Goal: Contribute content: Contribute content

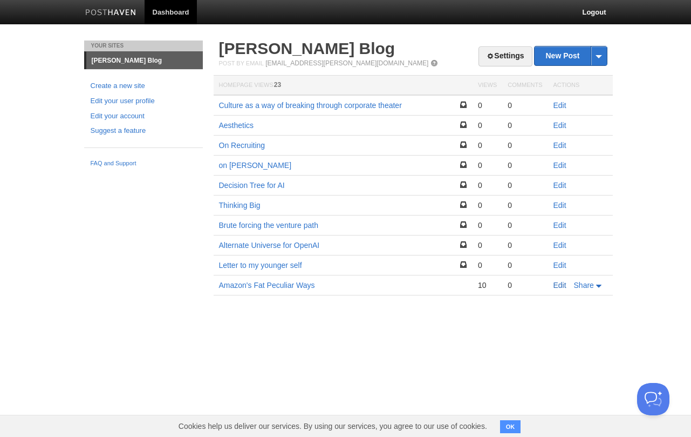
click at [554, 282] on link "Edit" at bounding box center [560, 285] width 13 height 9
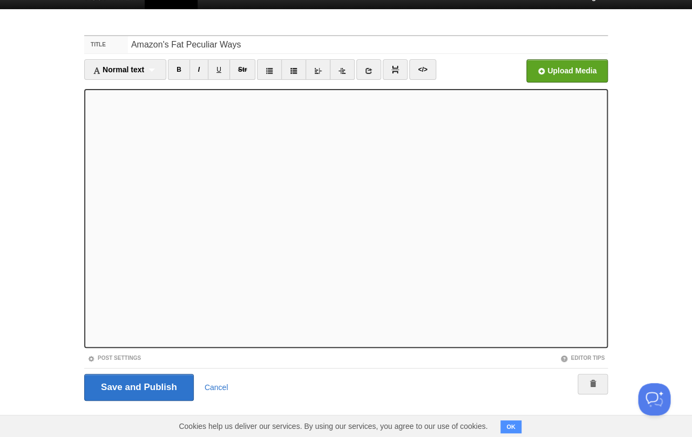
scroll to position [17, 0]
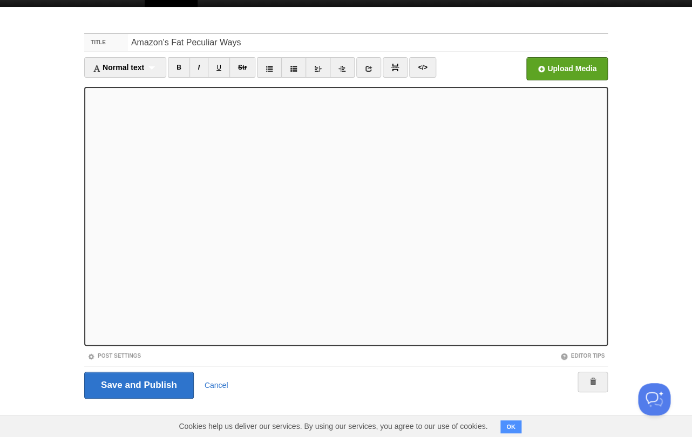
click at [87, 259] on iframe at bounding box center [346, 216] width 524 height 259
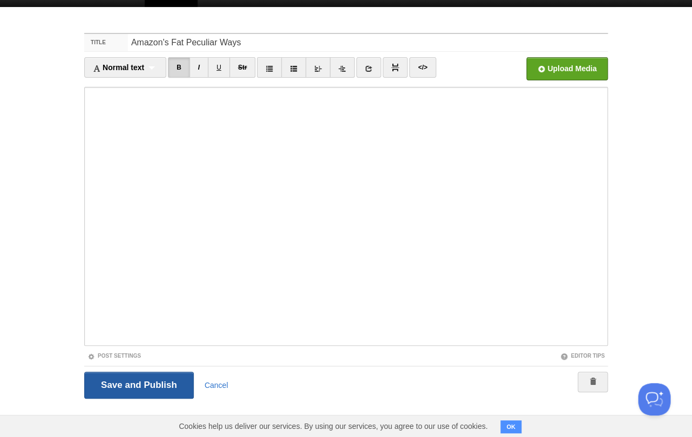
click at [123, 385] on input "Save and Publish" at bounding box center [139, 385] width 110 height 27
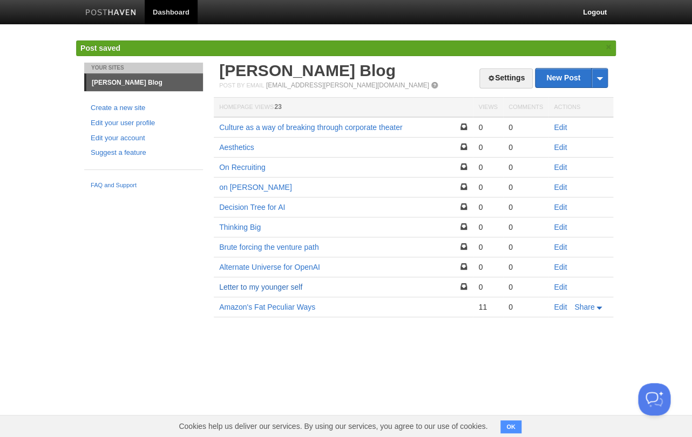
click at [280, 290] on link "Letter to my younger self" at bounding box center [260, 287] width 83 height 9
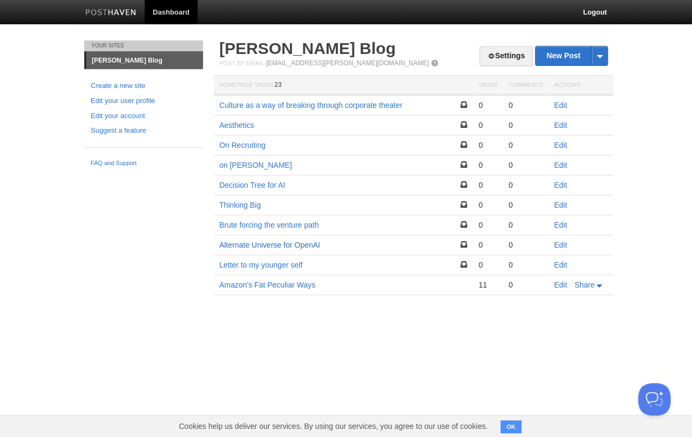
click at [265, 245] on link "Alternate Universe for OpenAI" at bounding box center [269, 245] width 101 height 9
click at [273, 225] on link "Brute forcing the venture path" at bounding box center [268, 225] width 99 height 9
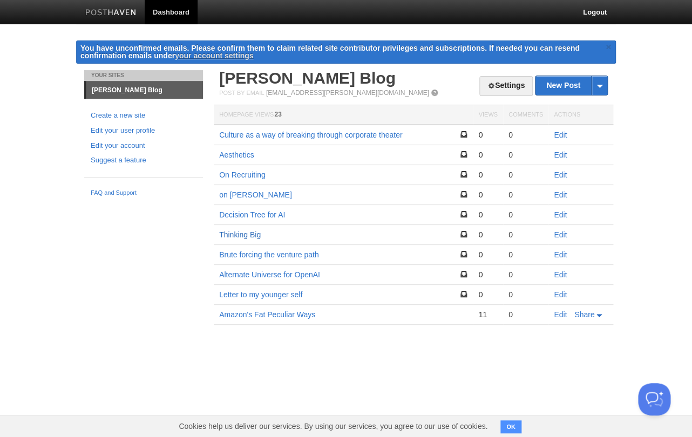
click at [249, 238] on link "Thinking Big" at bounding box center [240, 234] width 42 height 9
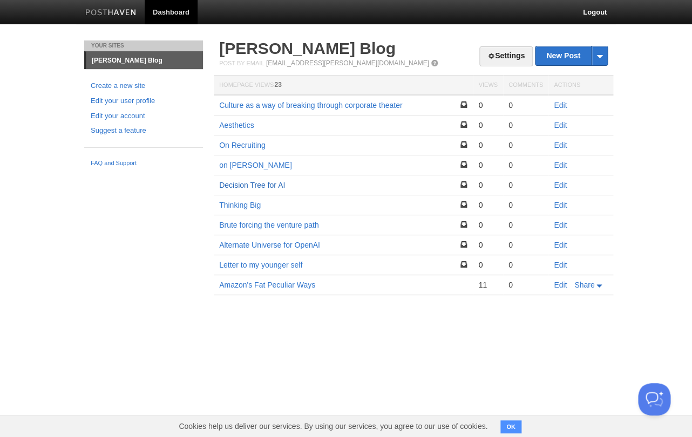
click at [262, 184] on link "Decision Tree for AI" at bounding box center [252, 185] width 66 height 9
click at [236, 166] on link "on [PERSON_NAME]" at bounding box center [255, 165] width 73 height 9
click at [248, 148] on link "On Recruiting" at bounding box center [242, 145] width 46 height 9
click at [249, 125] on link "Aesthetics" at bounding box center [236, 125] width 35 height 9
click at [270, 101] on td "Culture as a way of breaking through corporate theater" at bounding box center [343, 105] width 259 height 21
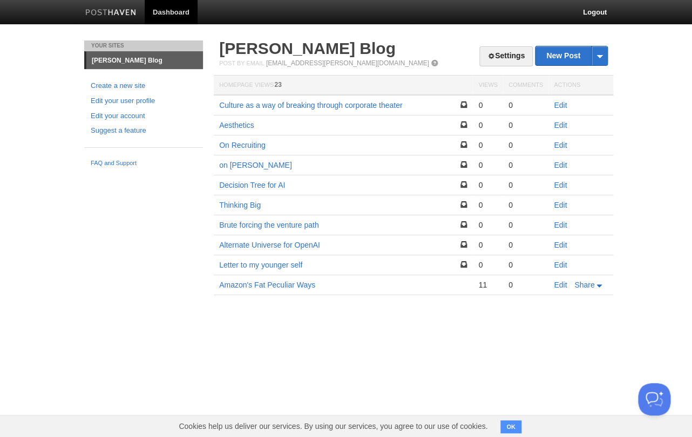
click at [274, 97] on td "Culture as a way of breaking through corporate theater" at bounding box center [343, 105] width 259 height 21
click at [266, 112] on td "Culture as a way of breaking through corporate theater" at bounding box center [343, 105] width 259 height 21
click at [269, 107] on link "Culture as a way of breaking through corporate theater" at bounding box center [310, 105] width 183 height 9
click at [362, 106] on link "Culture as a way of breaking through corporate theater" at bounding box center [310, 105] width 183 height 9
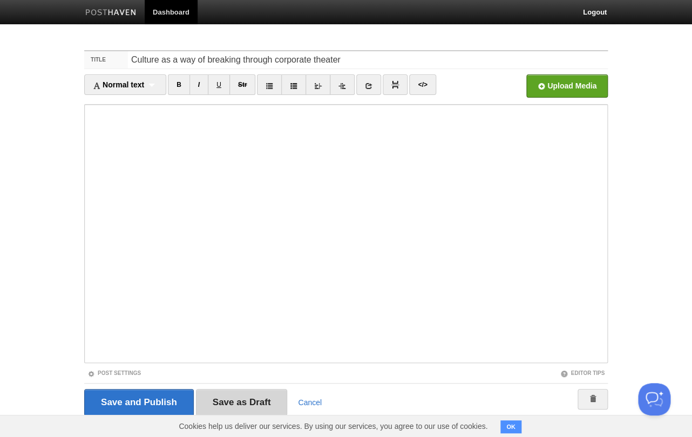
click at [240, 405] on input "Save as Draft" at bounding box center [242, 402] width 92 height 27
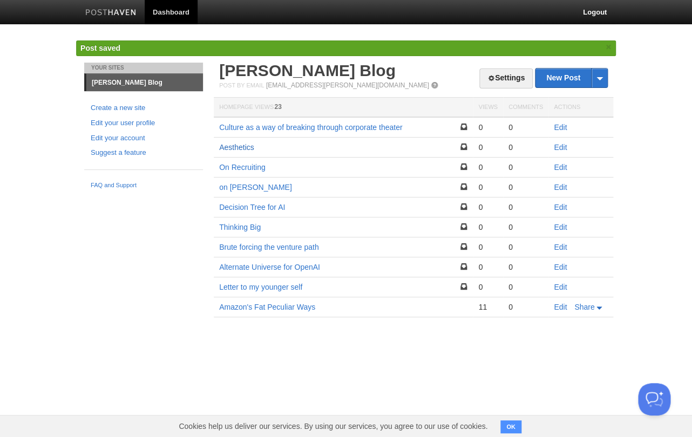
click at [239, 144] on link "Aesthetics" at bounding box center [236, 147] width 35 height 9
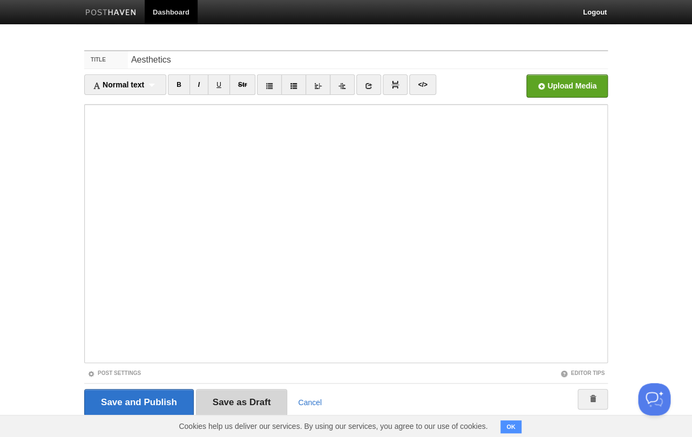
click at [247, 395] on input "Save as Draft" at bounding box center [242, 402] width 92 height 27
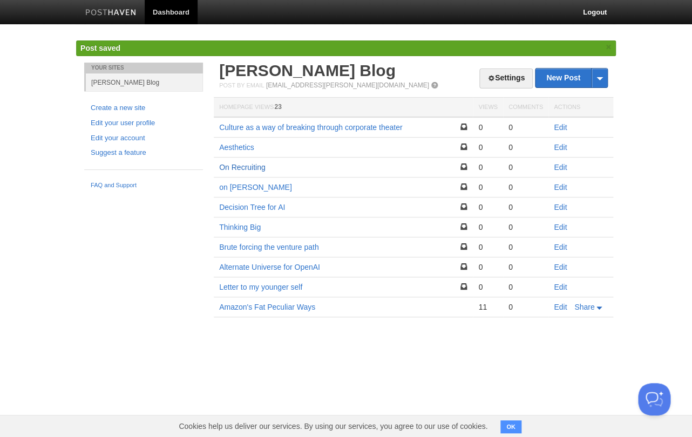
click at [242, 164] on link "On Recruiting" at bounding box center [242, 167] width 46 height 9
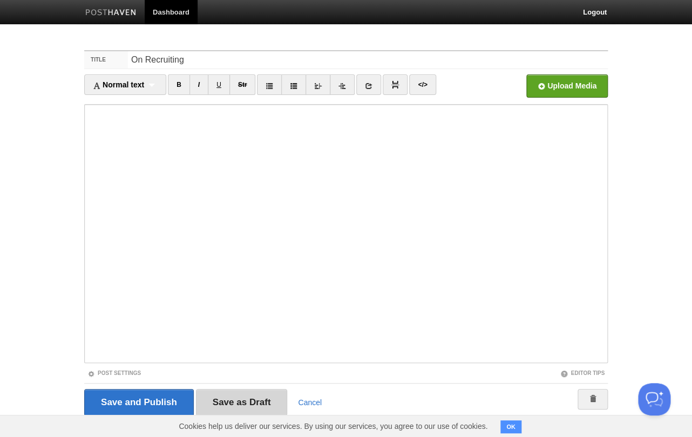
click at [240, 394] on input "Save as Draft" at bounding box center [242, 402] width 92 height 27
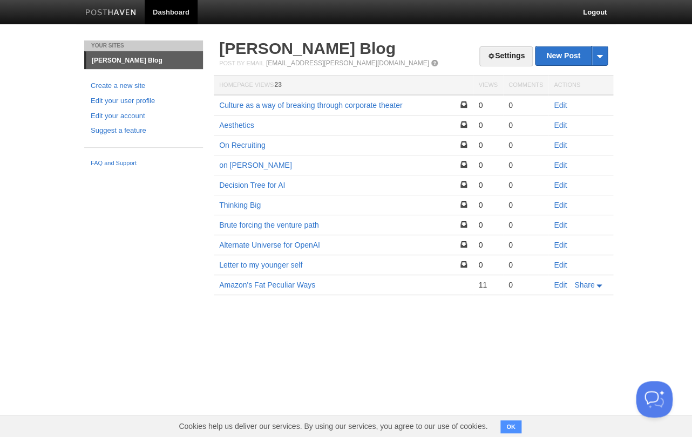
click at [660, 397] on button "Open Beacon popover" at bounding box center [652, 397] width 32 height 32
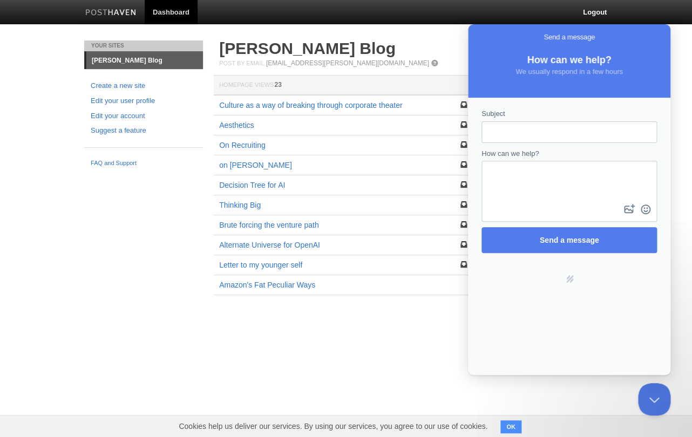
click at [679, 99] on body "Dashboard Logout You have unconfirmed emails. Please confirm them to claim rela…" at bounding box center [346, 163] width 692 height 327
click at [429, 58] on div "Settings New Post by Web by Email Cezar Babin's Blog Post by Email post@babin.p…" at bounding box center [413, 53] width 389 height 26
drag, startPoint x: 469, startPoint y: 37, endPoint x: 470, endPoint y: 76, distance: 39.4
click at [469, 45] on div "Send a message" at bounding box center [569, 37] width 202 height 26
click at [422, 60] on div "Post by Email post@babin.posthaven.com" at bounding box center [413, 63] width 389 height 8
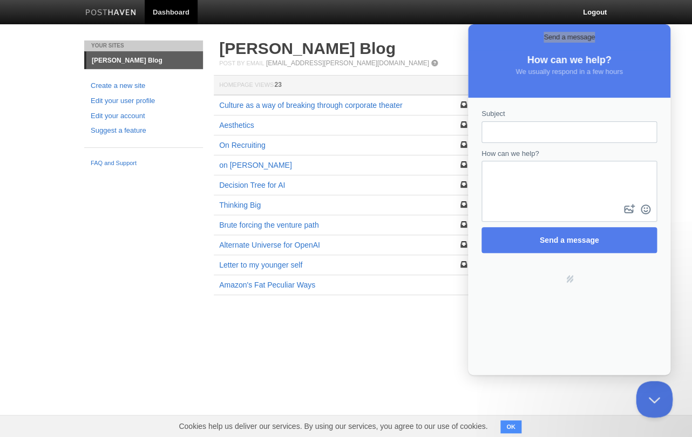
click at [646, 394] on button "Close Beacon popover" at bounding box center [652, 397] width 32 height 32
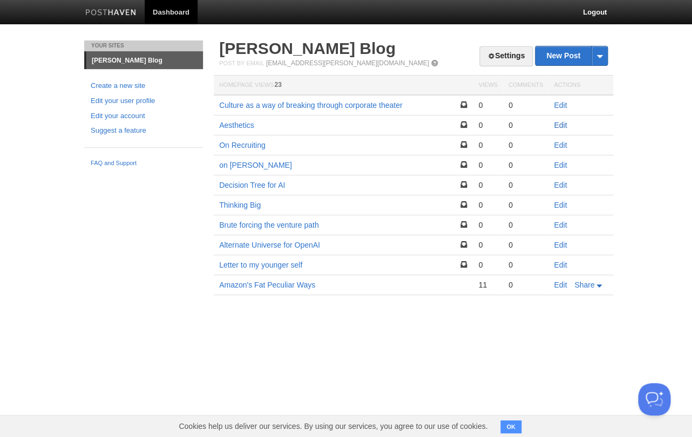
click at [557, 126] on link "Edit" at bounding box center [560, 125] width 13 height 9
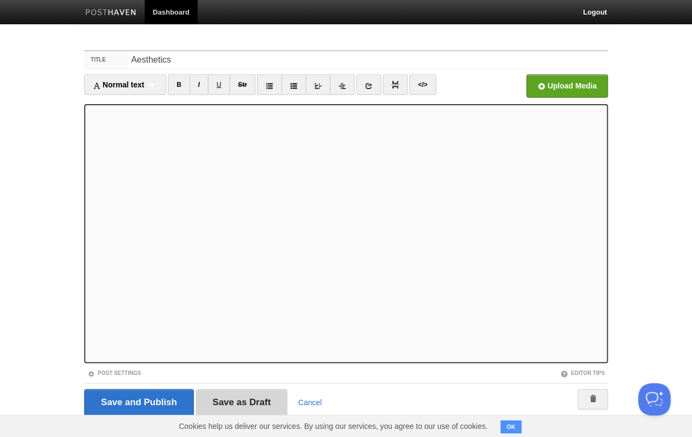
click at [249, 398] on input "Save as Draft" at bounding box center [242, 402] width 92 height 27
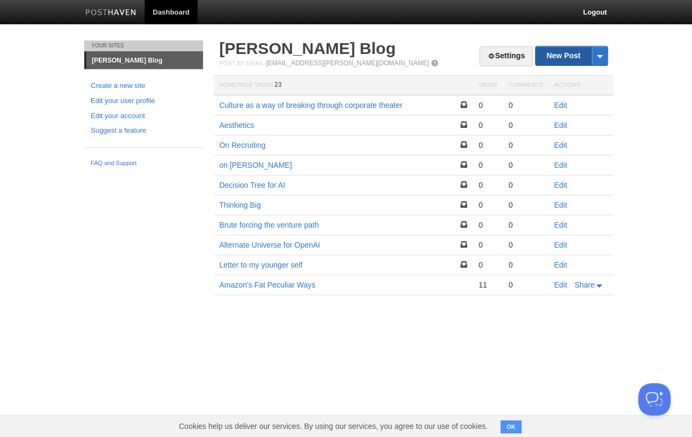
click at [565, 51] on link "New Post" at bounding box center [571, 55] width 72 height 19
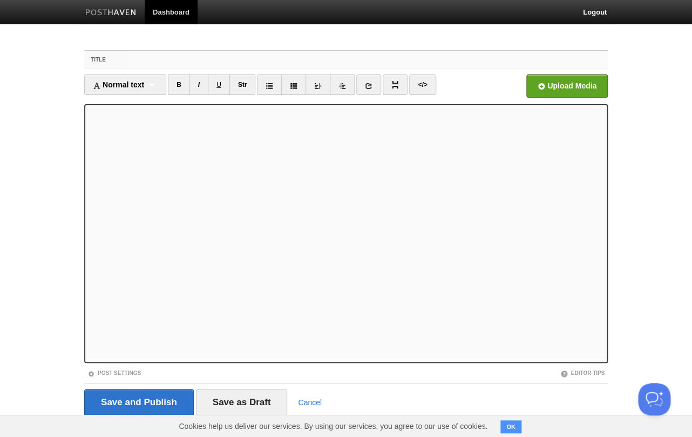
click at [235, 54] on input "Title" at bounding box center [368, 59] width 480 height 17
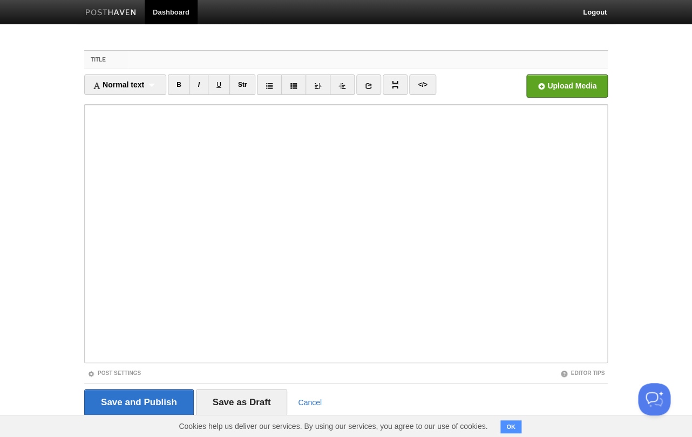
type input "p"
type input "the power user trap"
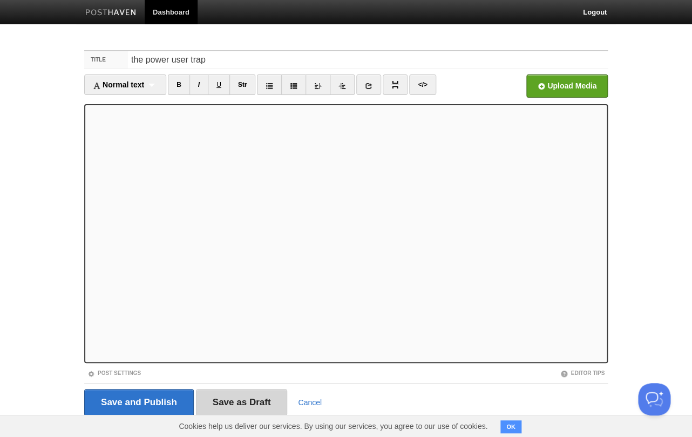
click at [229, 401] on input "Save as Draft" at bounding box center [242, 402] width 92 height 27
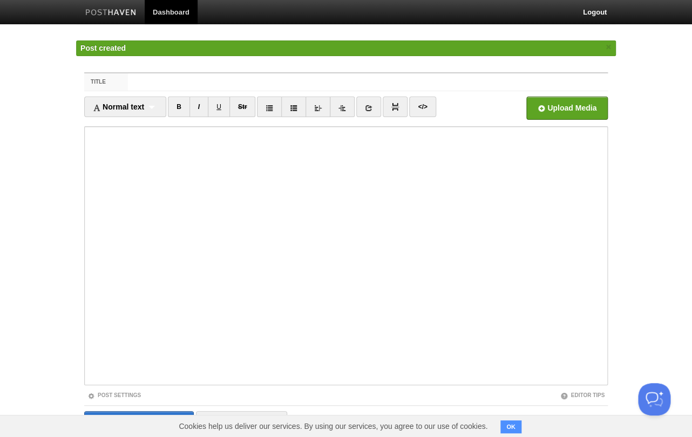
click at [125, 11] on img at bounding box center [110, 13] width 51 height 8
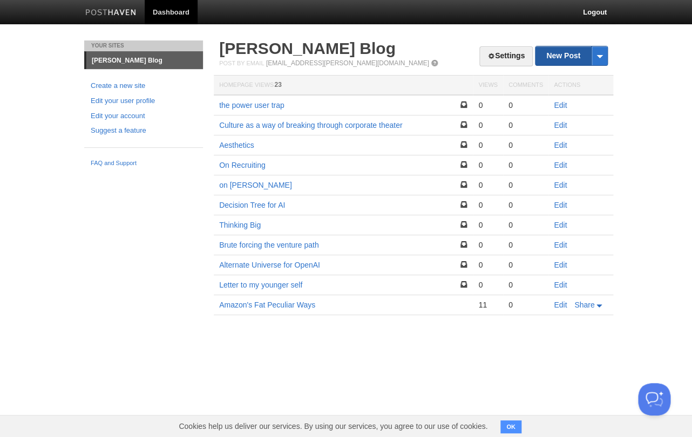
click at [574, 55] on link "New Post" at bounding box center [571, 55] width 72 height 19
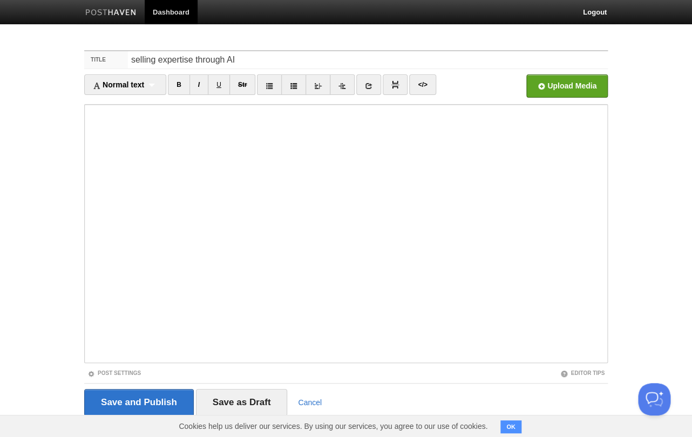
type input "selling expertise through AI"
click at [246, 403] on input "Save as Draft" at bounding box center [242, 402] width 92 height 27
